Goal: Task Accomplishment & Management: Manage account settings

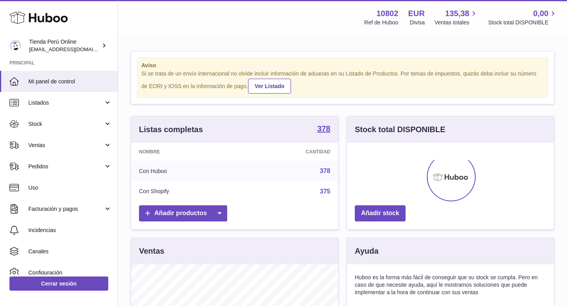
scroll to position [123, 207]
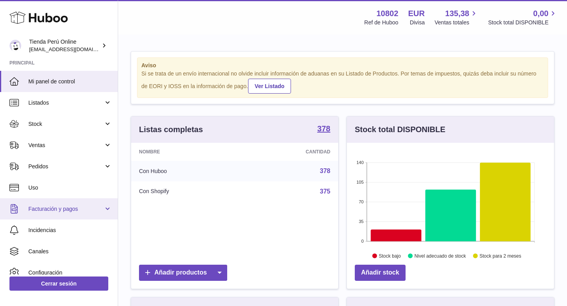
click at [74, 212] on span "Facturación y pagos" at bounding box center [65, 208] width 75 height 7
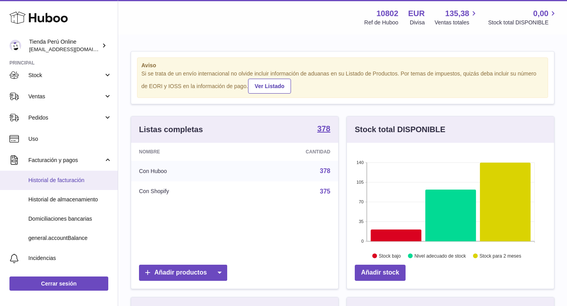
scroll to position [51, 0]
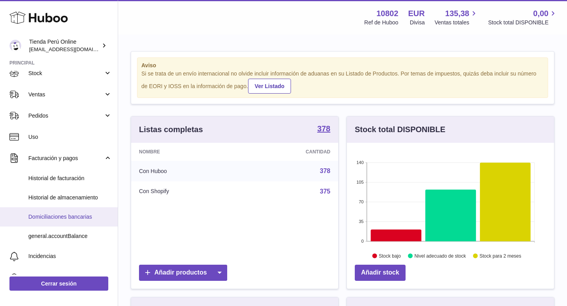
click at [90, 218] on span "Domiciliaciones bancarias" at bounding box center [69, 216] width 83 height 7
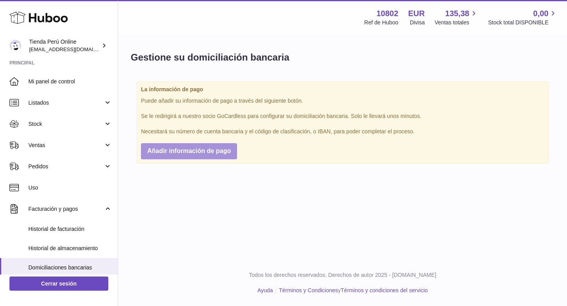
click at [210, 152] on span "Añadir información de pago" at bounding box center [188, 151] width 83 height 7
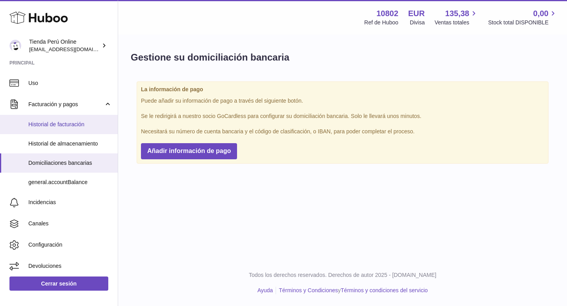
scroll to position [107, 0]
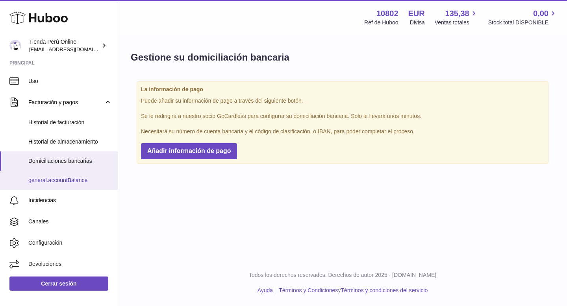
click at [72, 181] on span "general.accountBalance" at bounding box center [69, 180] width 83 height 7
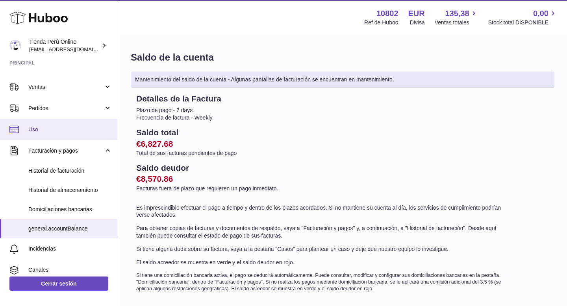
scroll to position [60, 0]
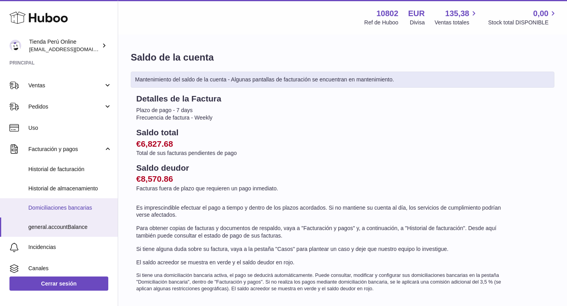
click at [79, 207] on span "Domiciliaciones bancarias" at bounding box center [69, 207] width 83 height 7
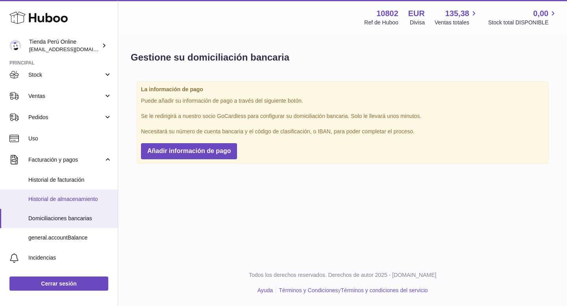
scroll to position [50, 0]
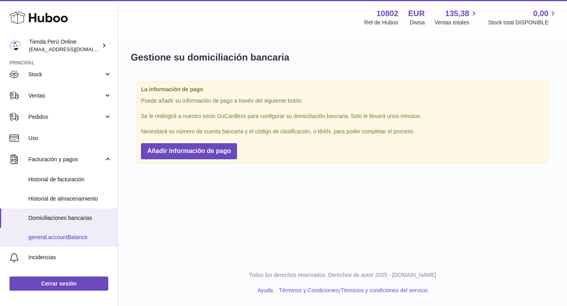
click at [68, 238] on span "general.accountBalance" at bounding box center [69, 237] width 83 height 7
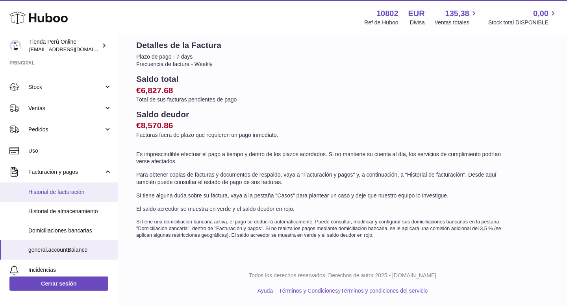
scroll to position [43, 0]
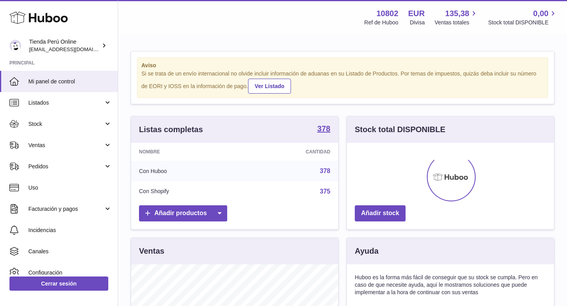
scroll to position [123, 207]
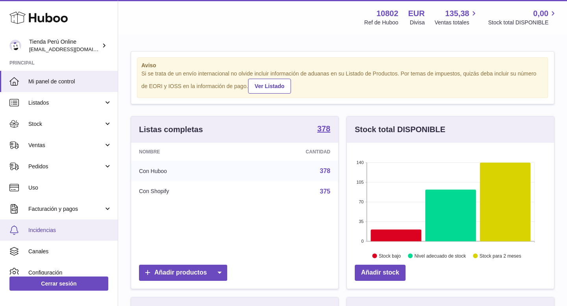
click at [71, 235] on link "Incidencias" at bounding box center [59, 230] width 118 height 21
